Goal: Information Seeking & Learning: Learn about a topic

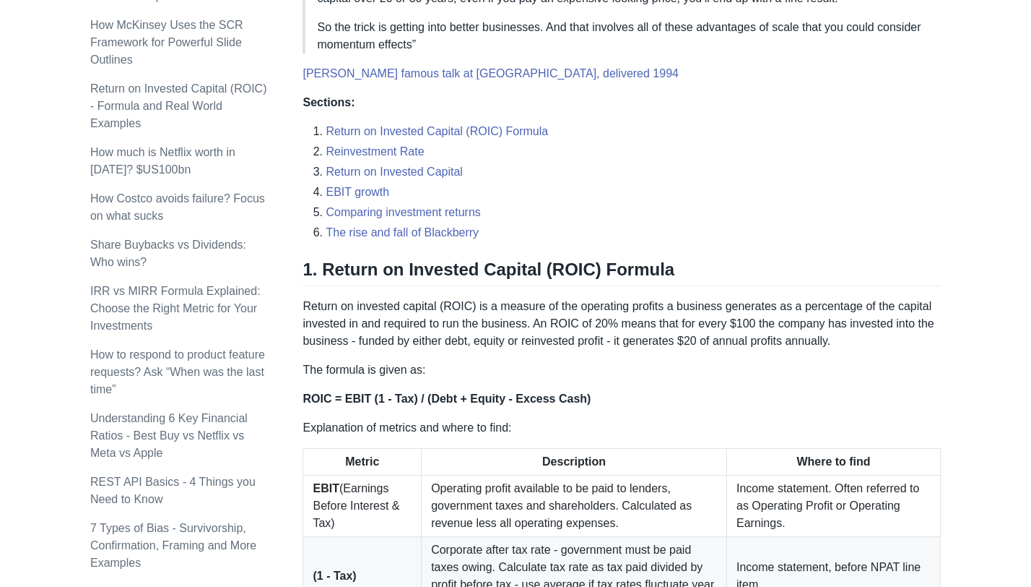
scroll to position [668, 0]
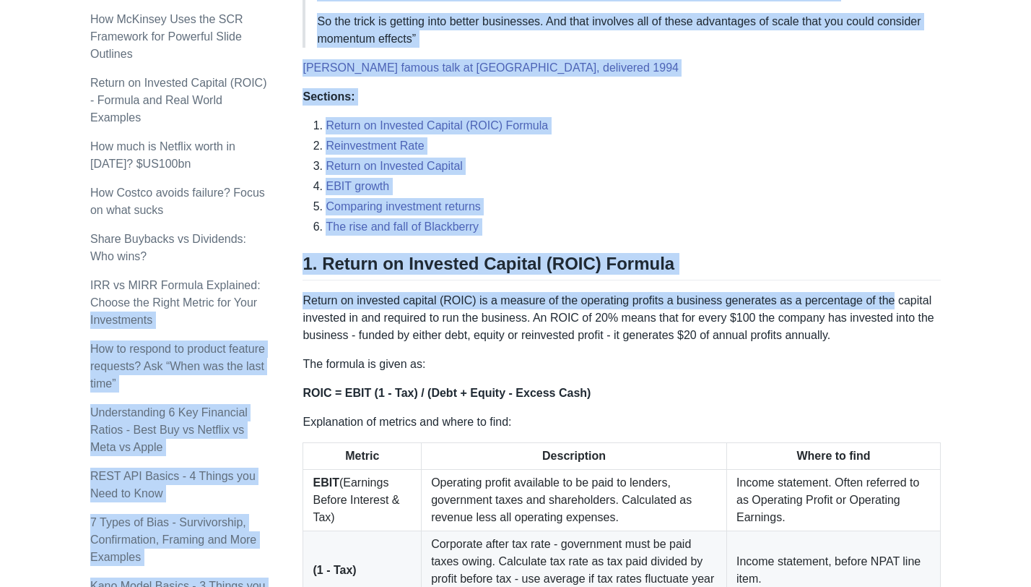
drag, startPoint x: 302, startPoint y: 300, endPoint x: 974, endPoint y: 286, distance: 672.6
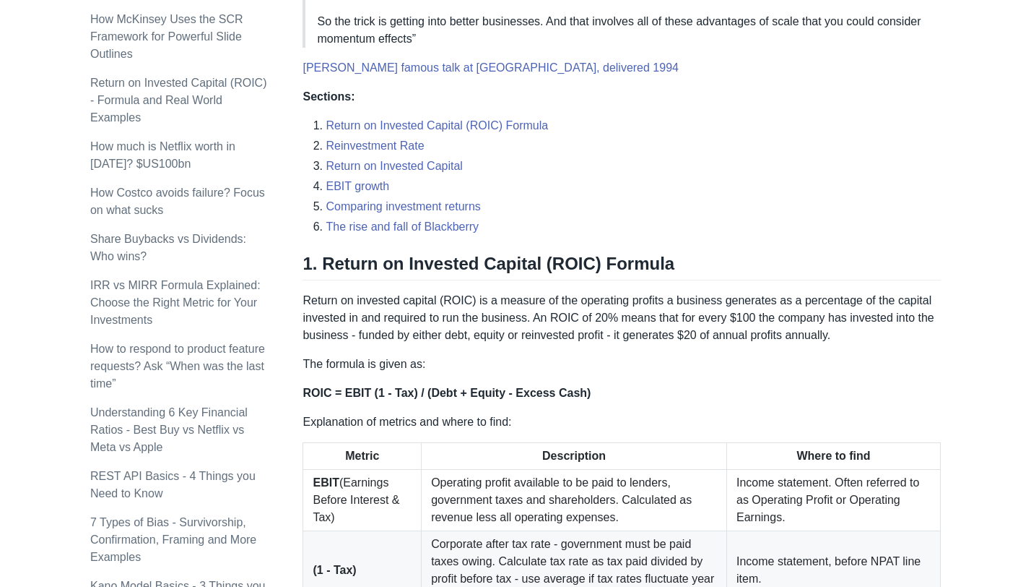
click at [809, 334] on p "Return on invested capital (ROIC) is a measure of the operating profits a busin…" at bounding box center [622, 318] width 639 height 52
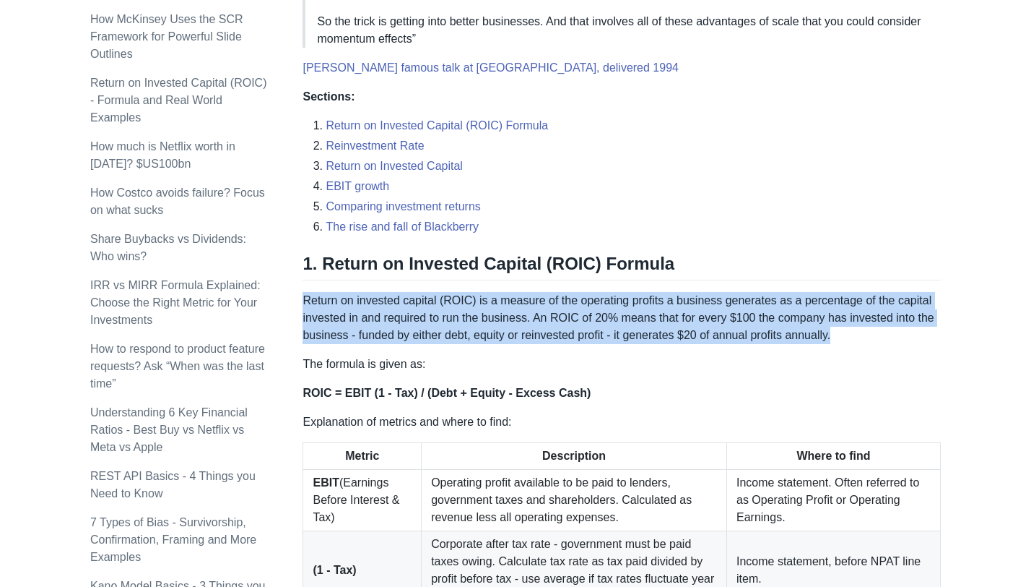
drag, startPoint x: 305, startPoint y: 300, endPoint x: 906, endPoint y: 337, distance: 602.8
click at [906, 337] on p "Return on invested capital (ROIC) is a measure of the operating profits a busin…" at bounding box center [622, 318] width 639 height 52
copy p "Return on invested capital (ROIC) is a measure of the operating profits a busin…"
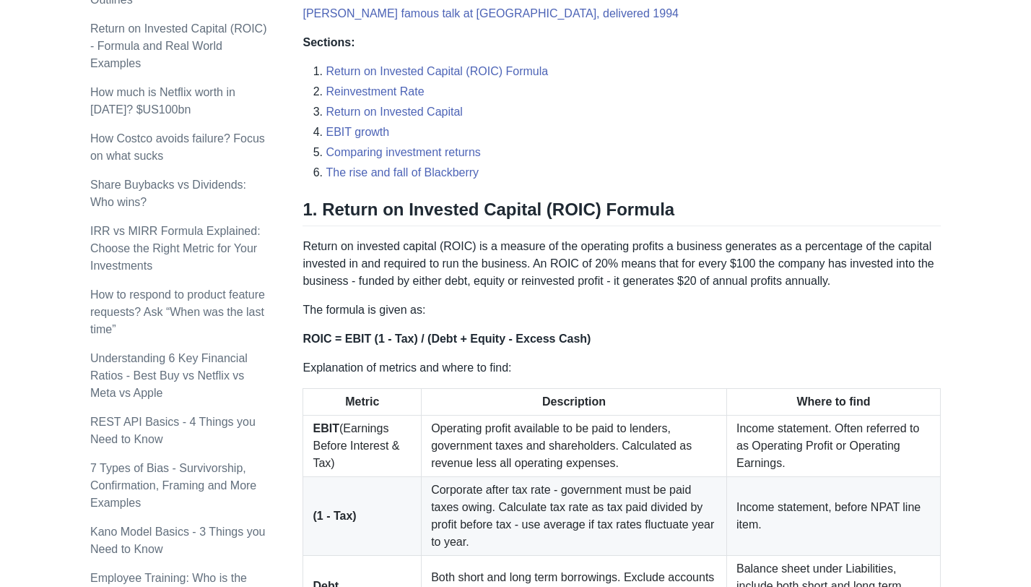
scroll to position [688, 0]
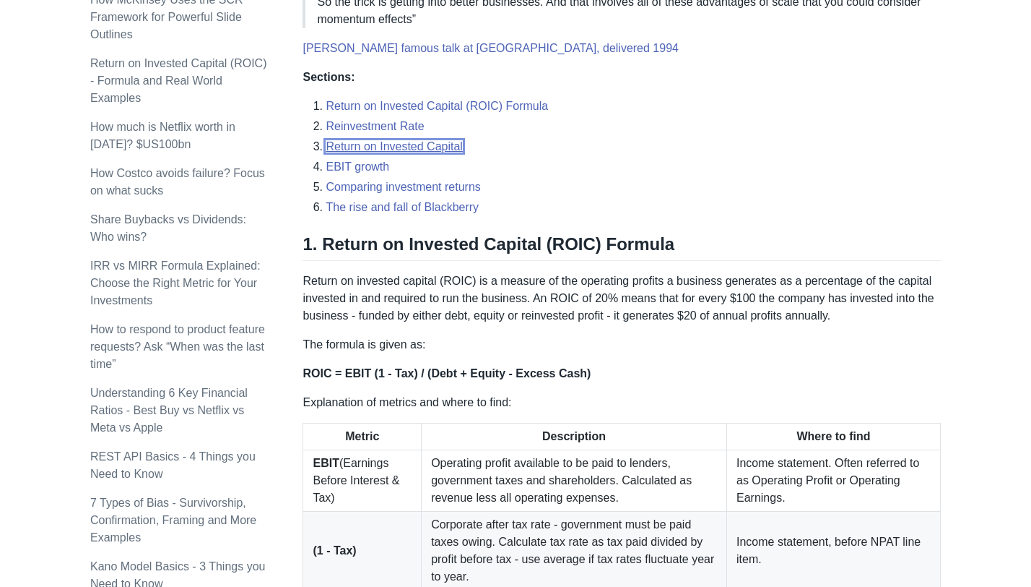
click at [423, 147] on link "Return on Invested Capital" at bounding box center [394, 146] width 137 height 12
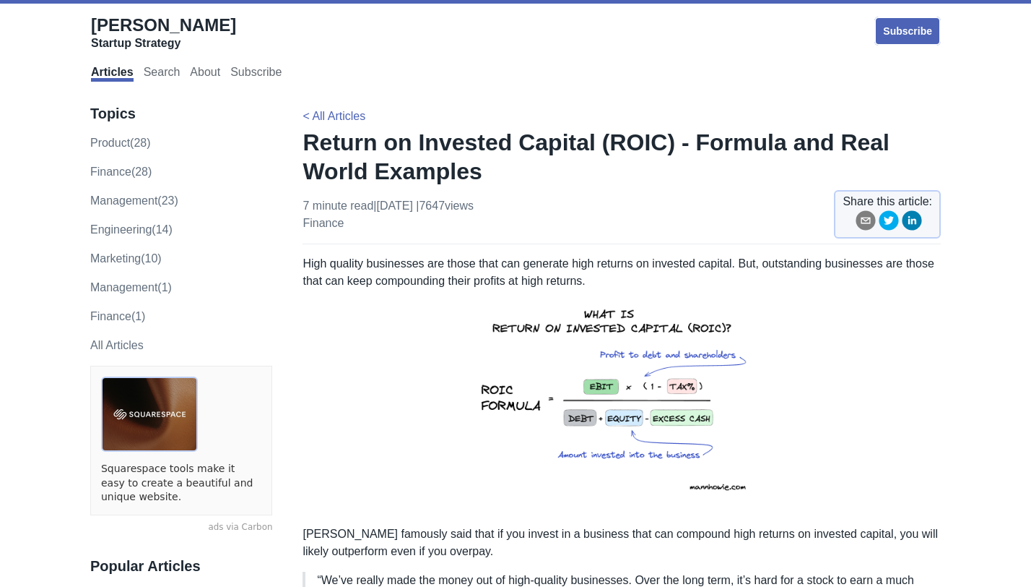
scroll to position [688, 0]
